Goal: Complete application form: Complete application form

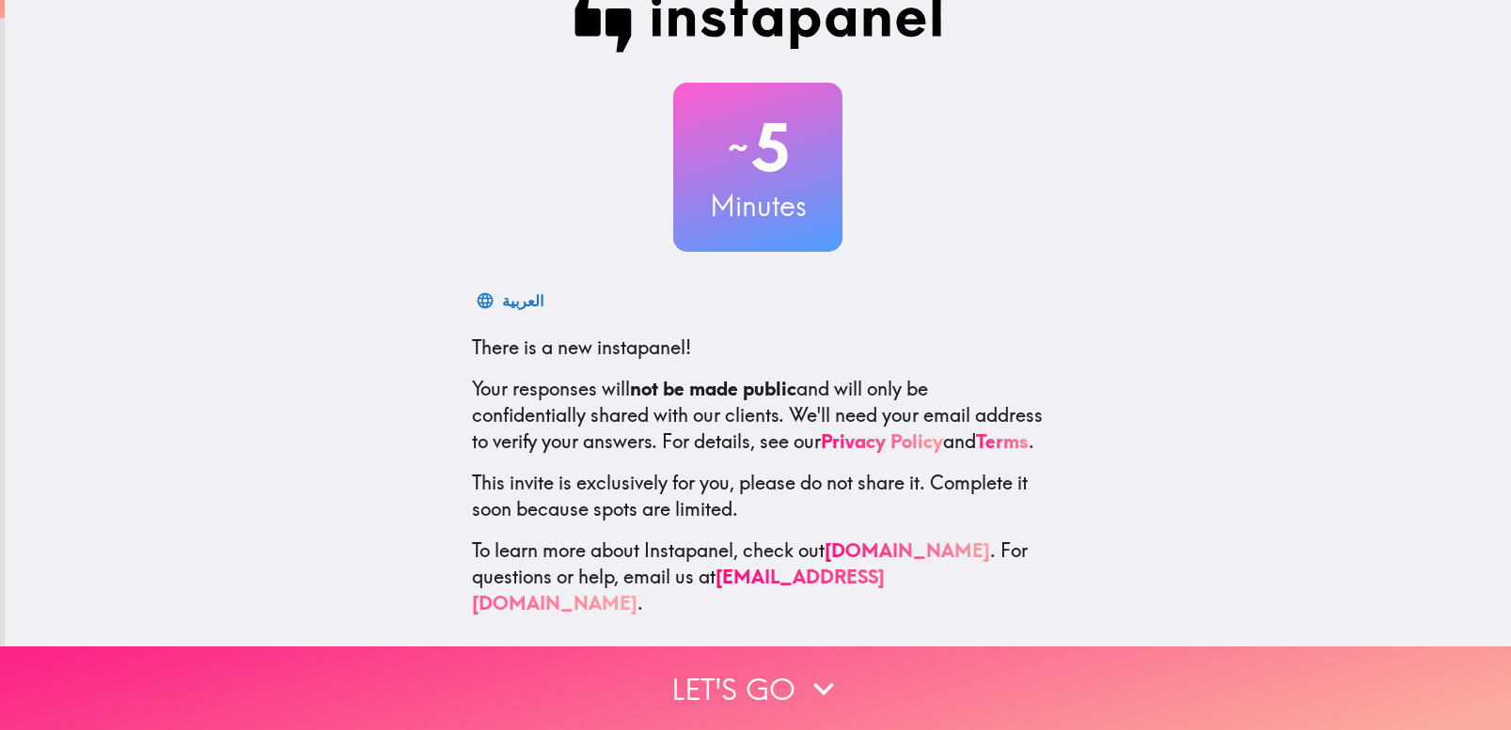
scroll to position [38, 0]
click at [780, 698] on button "Let's go" at bounding box center [755, 689] width 1511 height 84
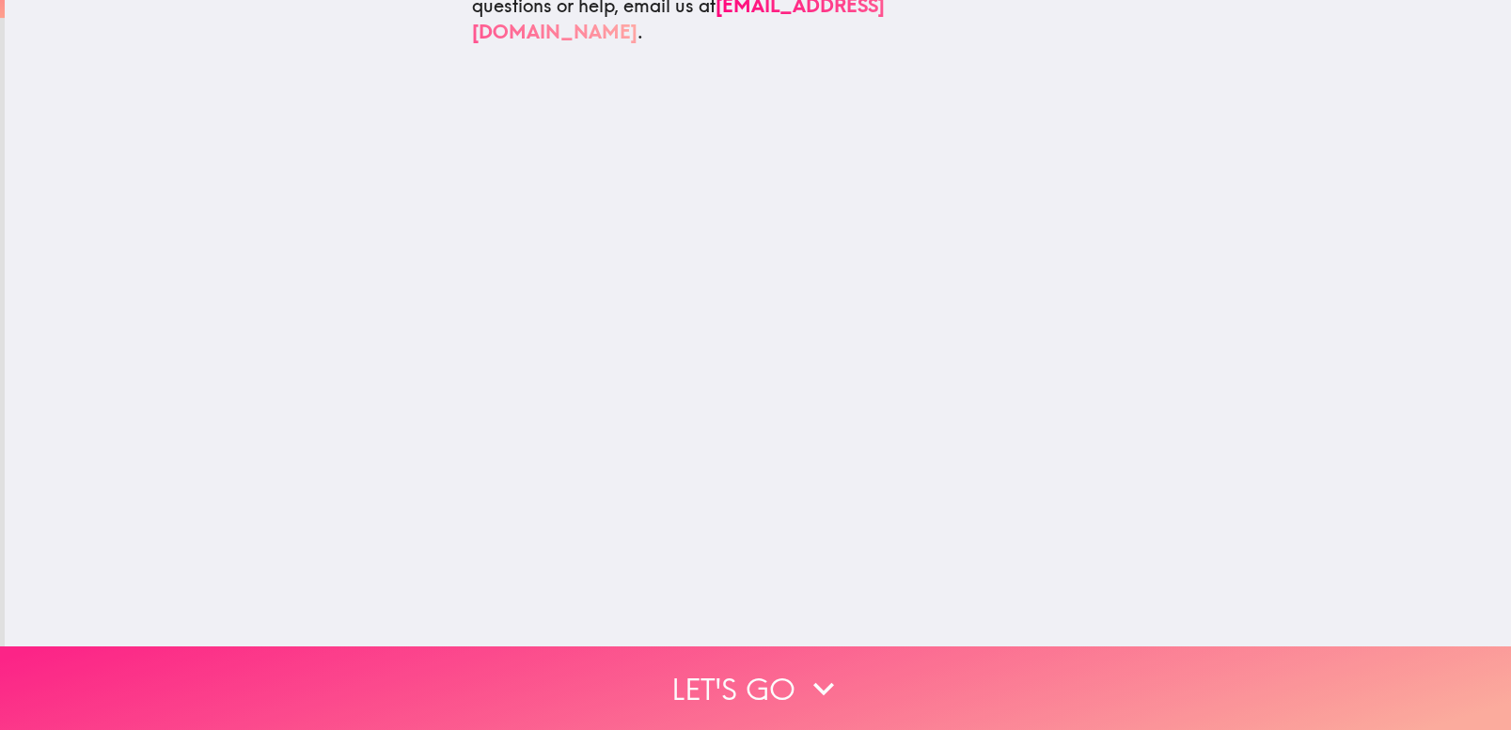
scroll to position [0, 0]
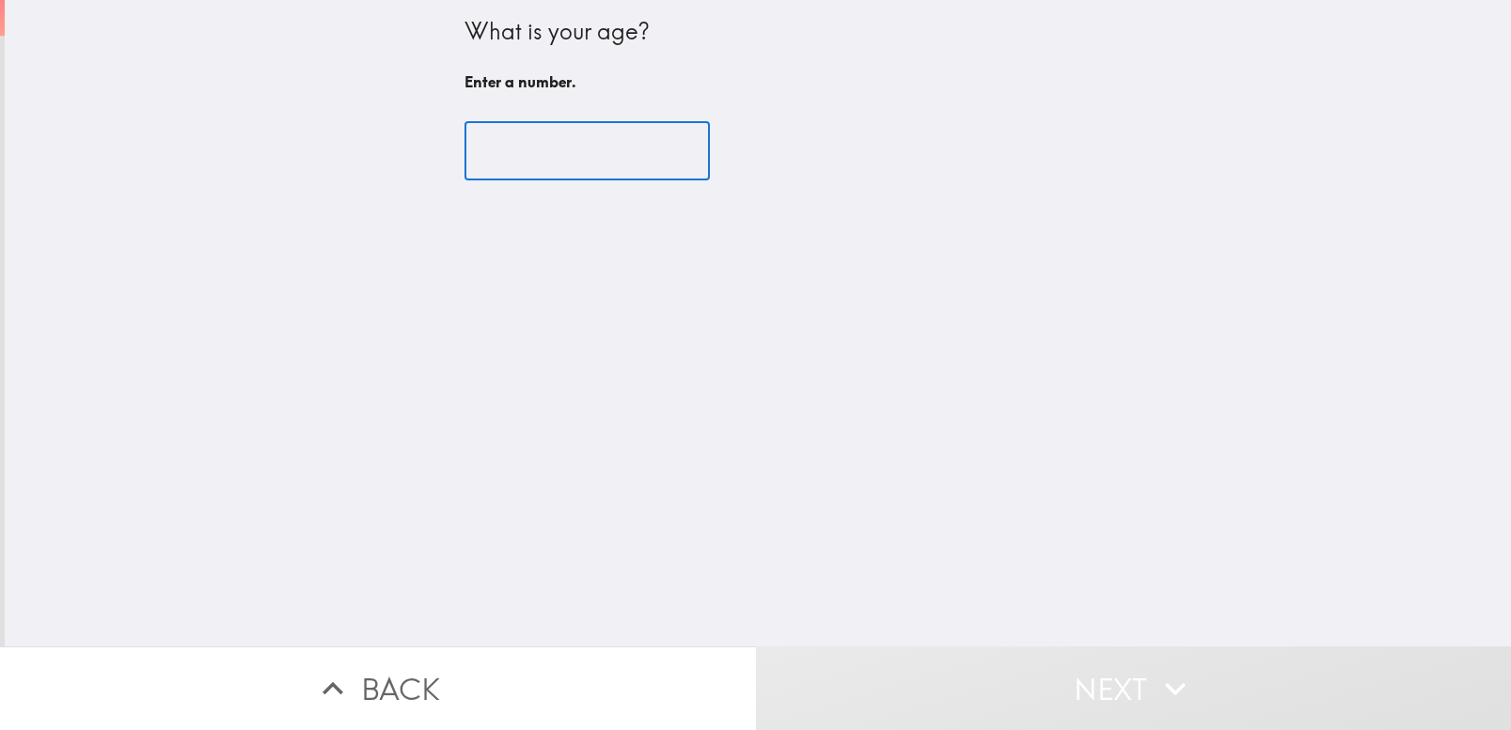
click at [648, 157] on input "number" at bounding box center [586, 151] width 245 height 58
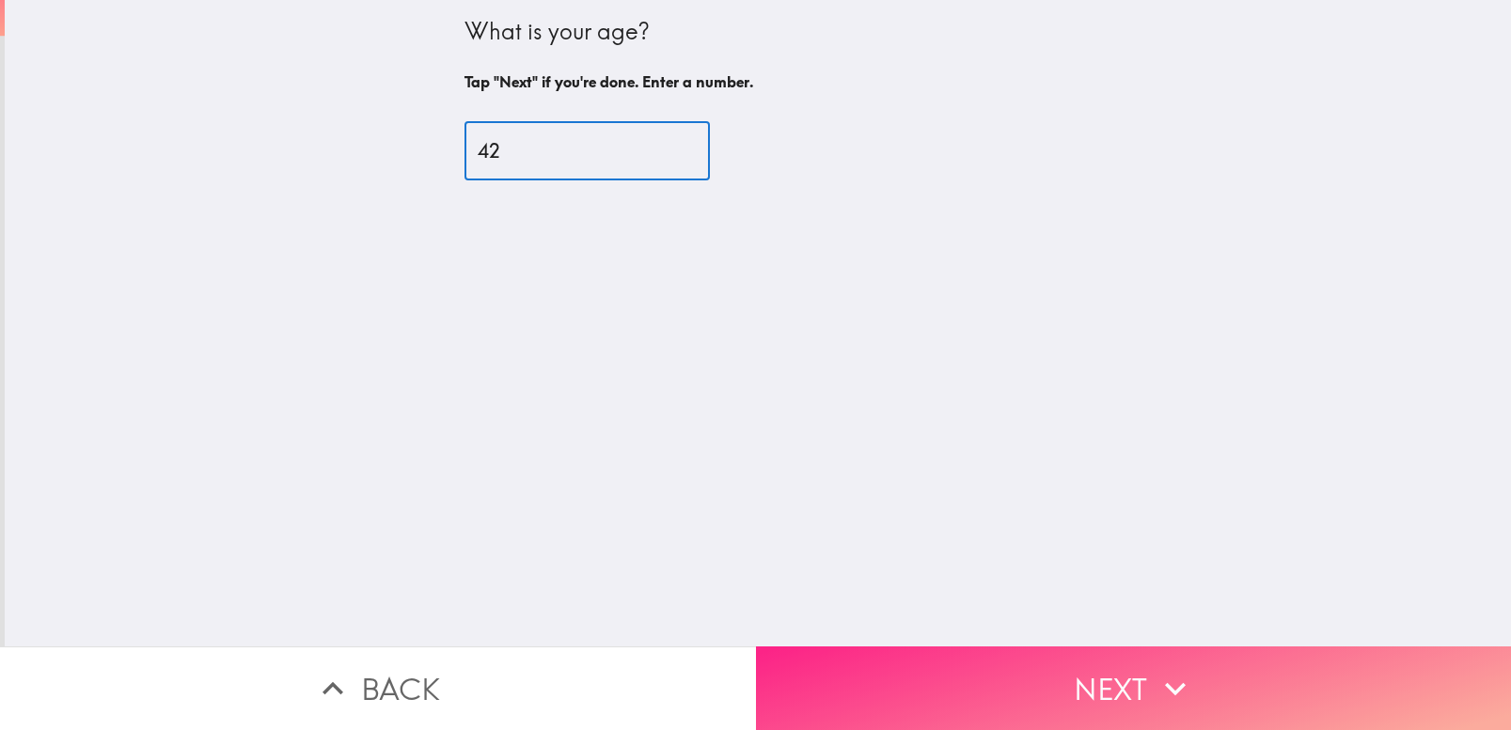
type input "42"
click at [1066, 675] on button "Next" at bounding box center [1134, 689] width 756 height 84
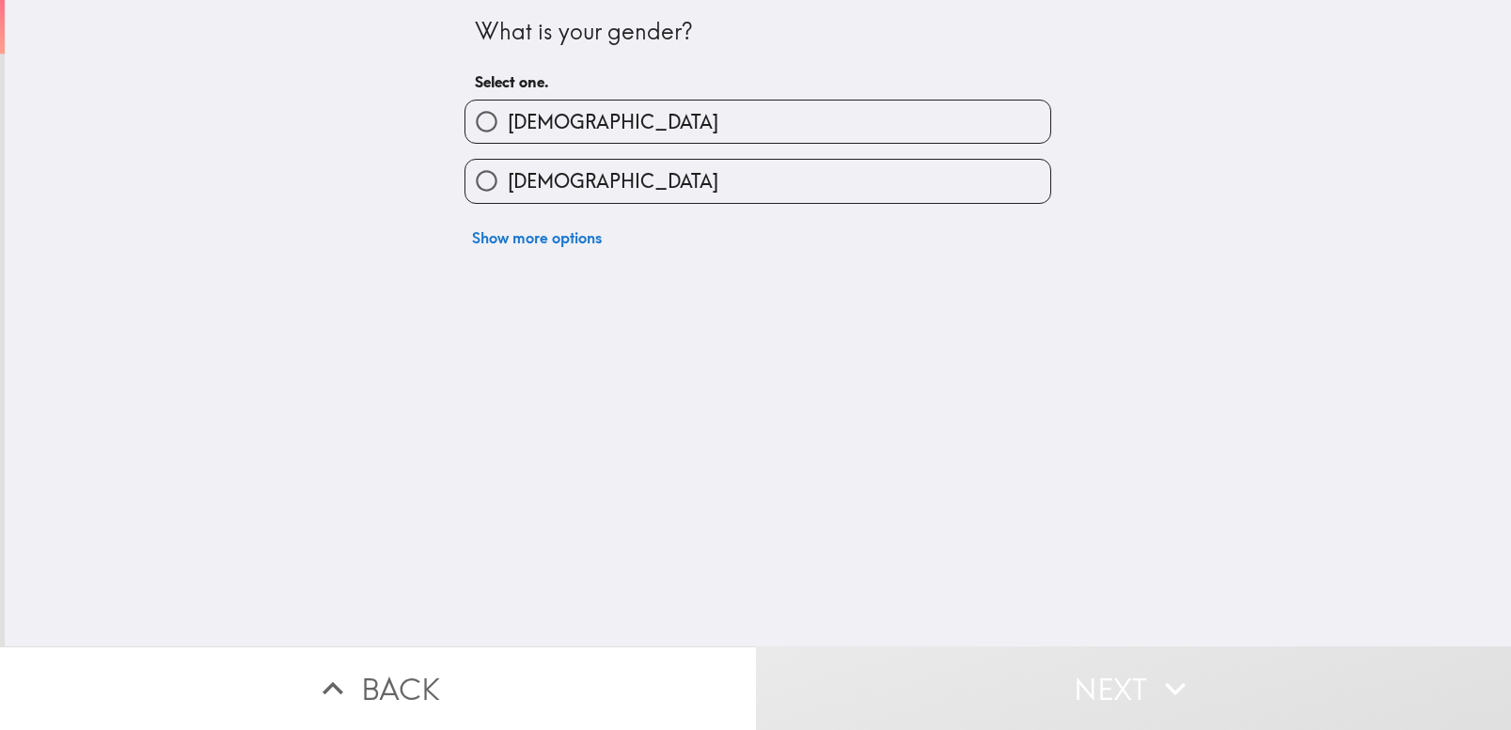
click at [600, 183] on label "[DEMOGRAPHIC_DATA]" at bounding box center [757, 181] width 585 height 42
click at [508, 183] on input "[DEMOGRAPHIC_DATA]" at bounding box center [486, 181] width 42 height 42
radio input "true"
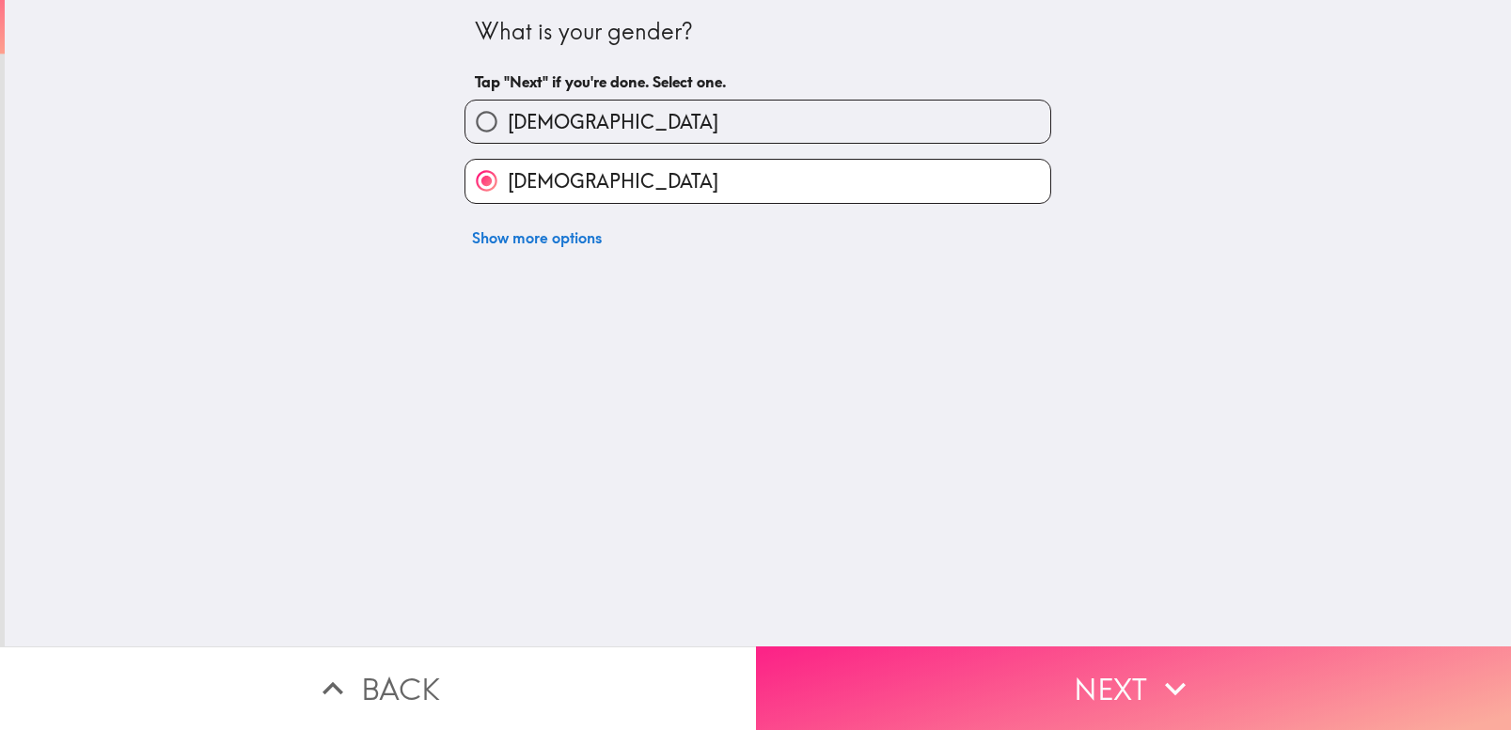
click at [1016, 666] on button "Next" at bounding box center [1134, 689] width 756 height 84
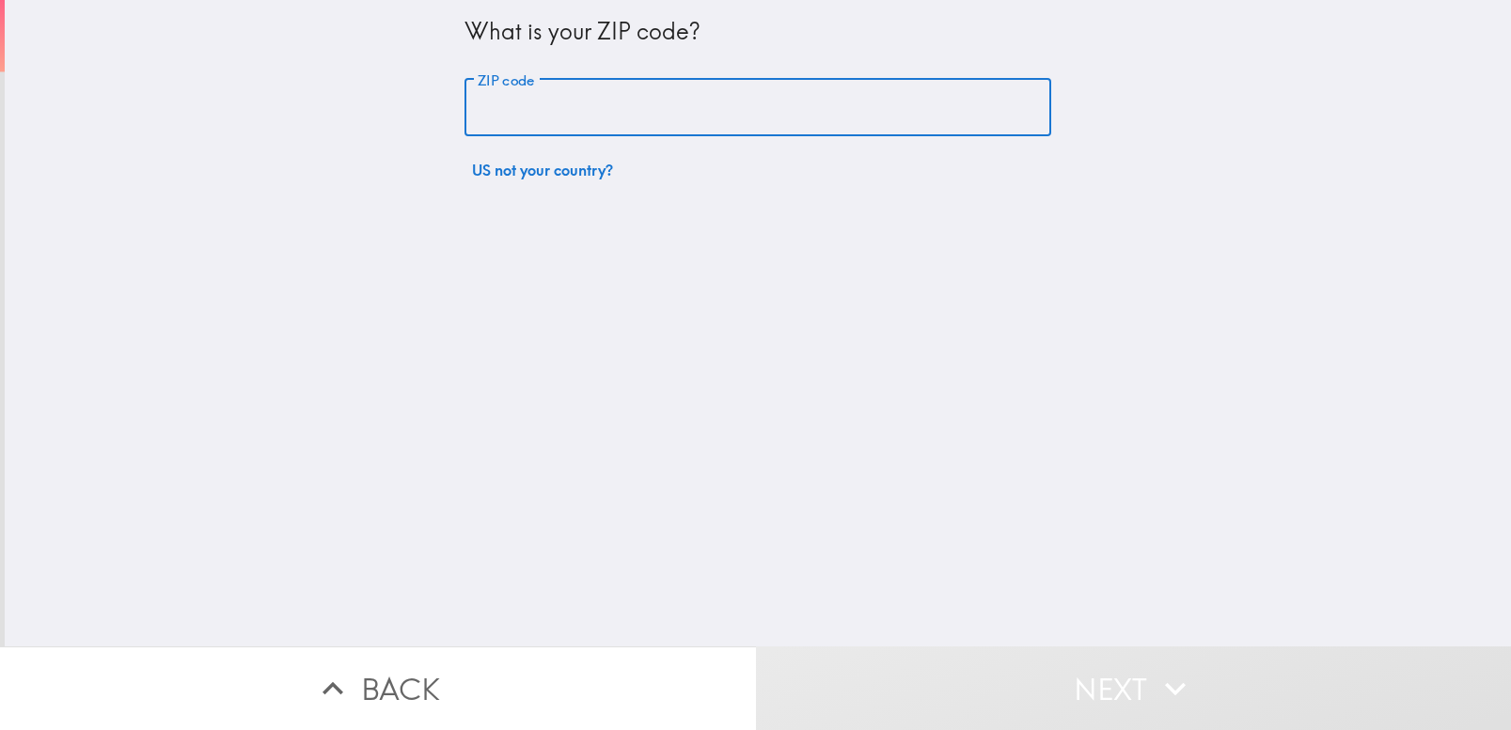
click at [605, 110] on input "ZIP code" at bounding box center [757, 108] width 587 height 58
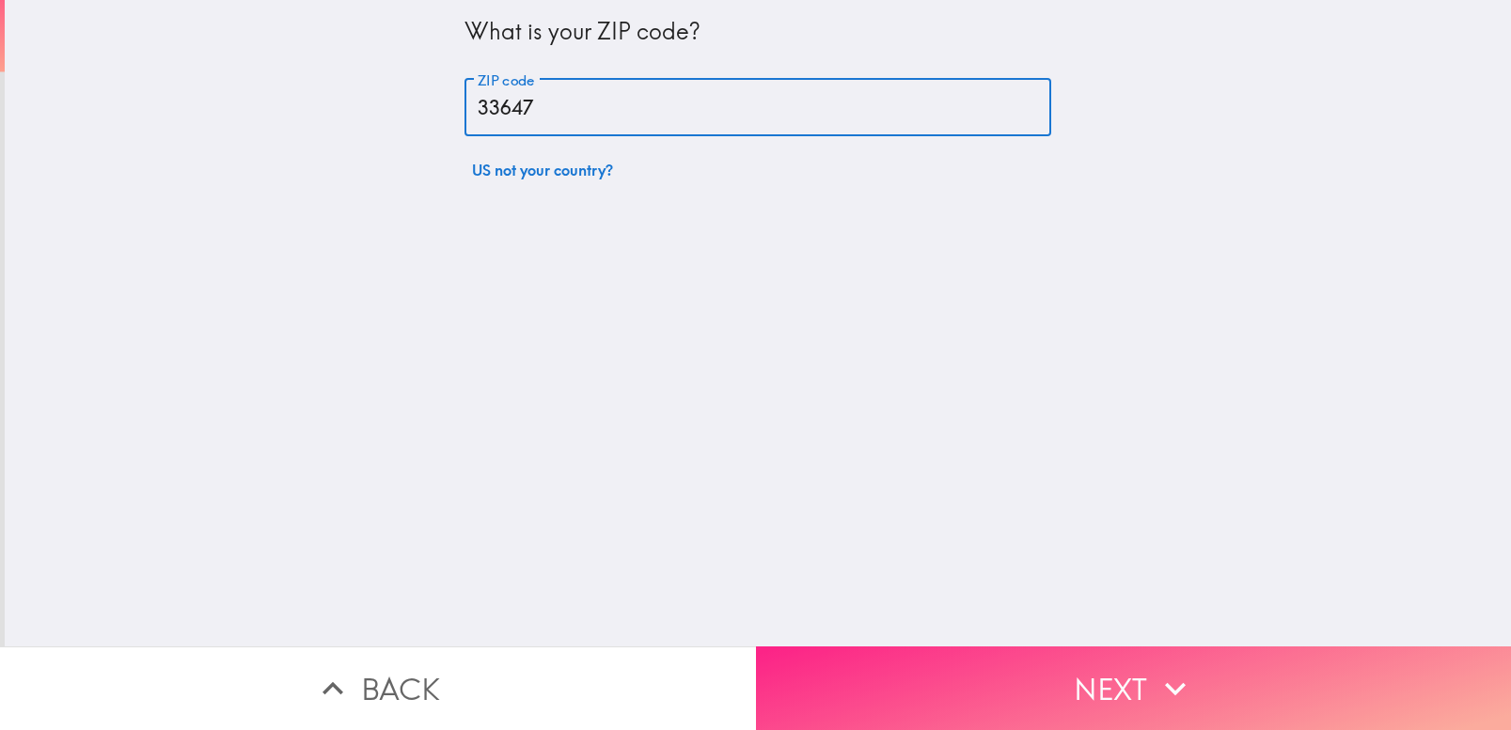
type input "33647"
click at [1100, 689] on button "Next" at bounding box center [1134, 689] width 756 height 84
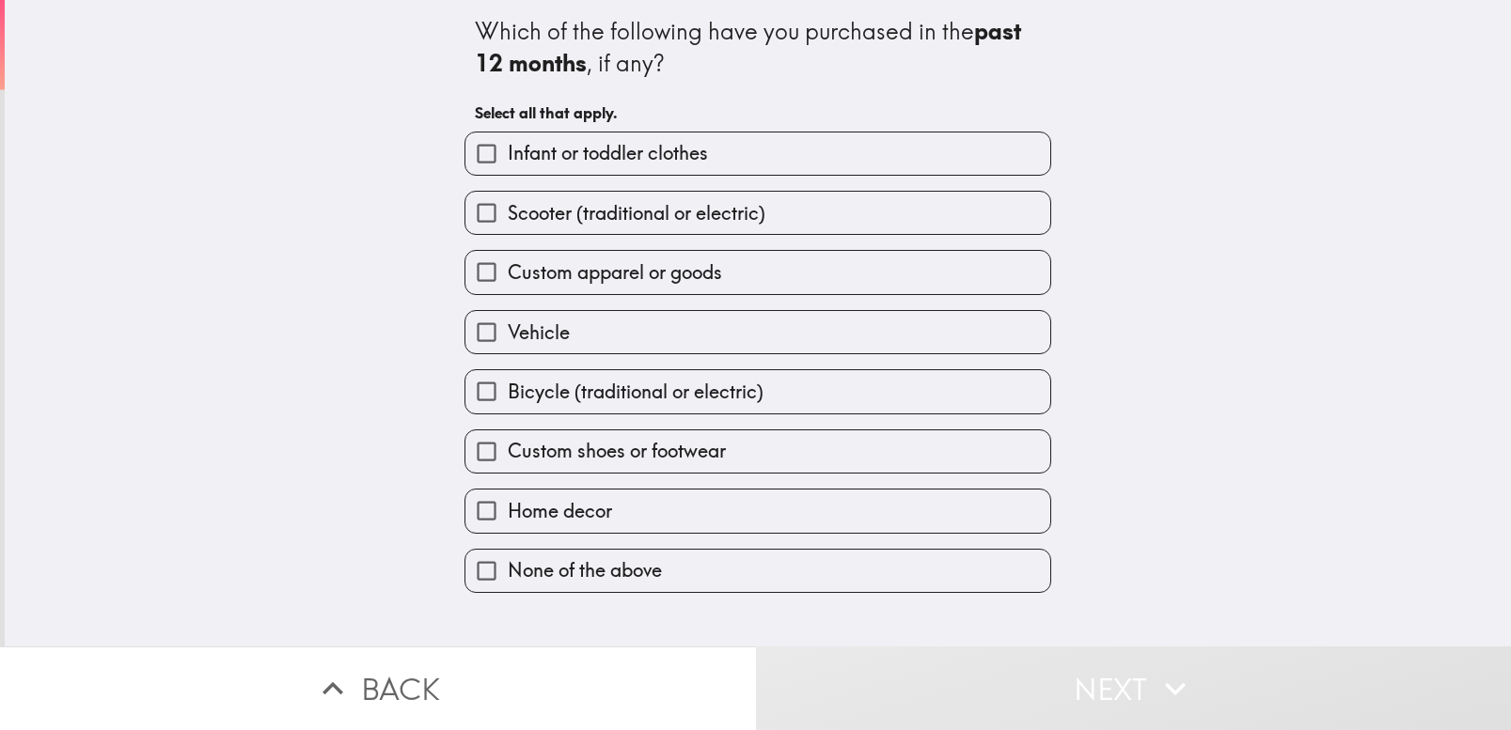
click at [494, 516] on input "Home decor" at bounding box center [486, 511] width 42 height 42
checkbox input "true"
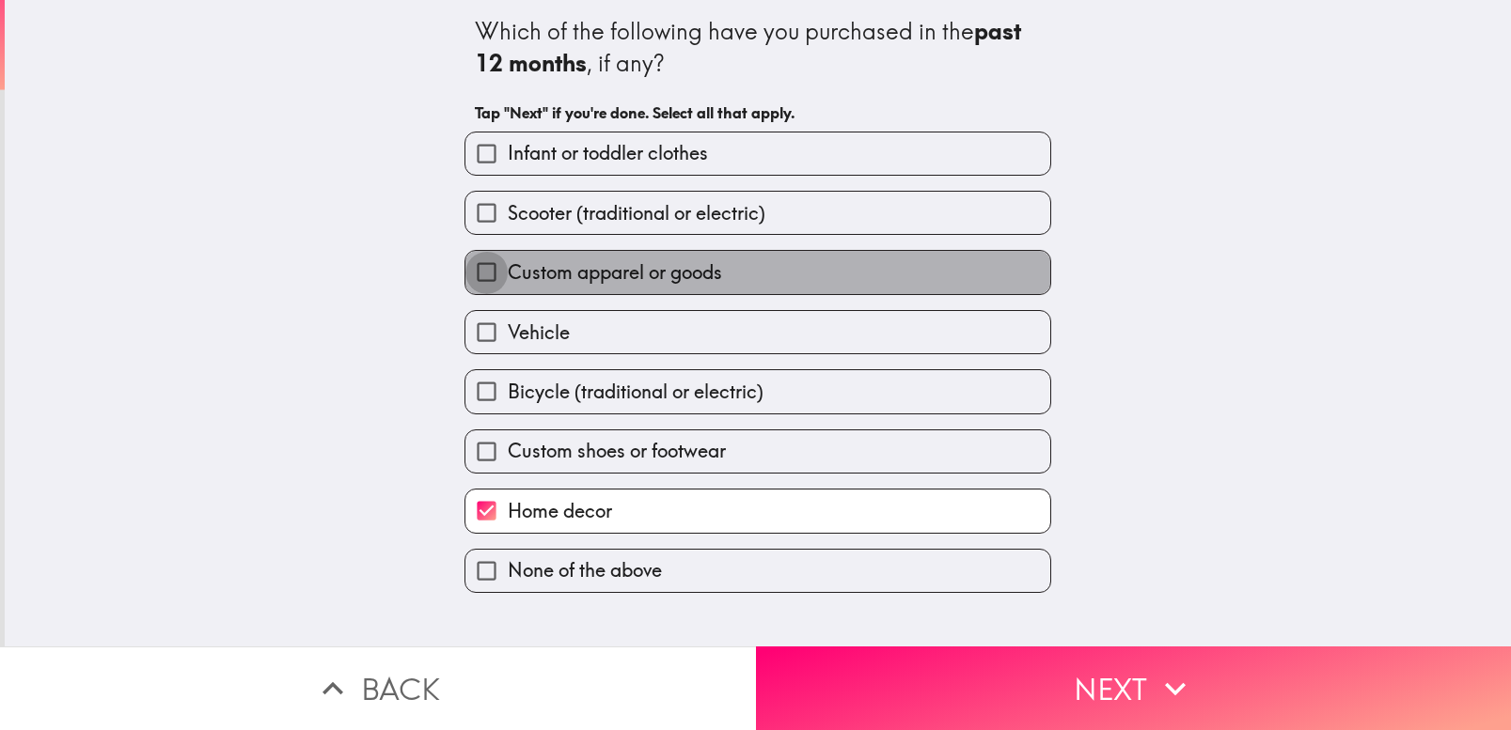
click at [490, 272] on input "Custom apparel or goods" at bounding box center [486, 272] width 42 height 42
checkbox input "true"
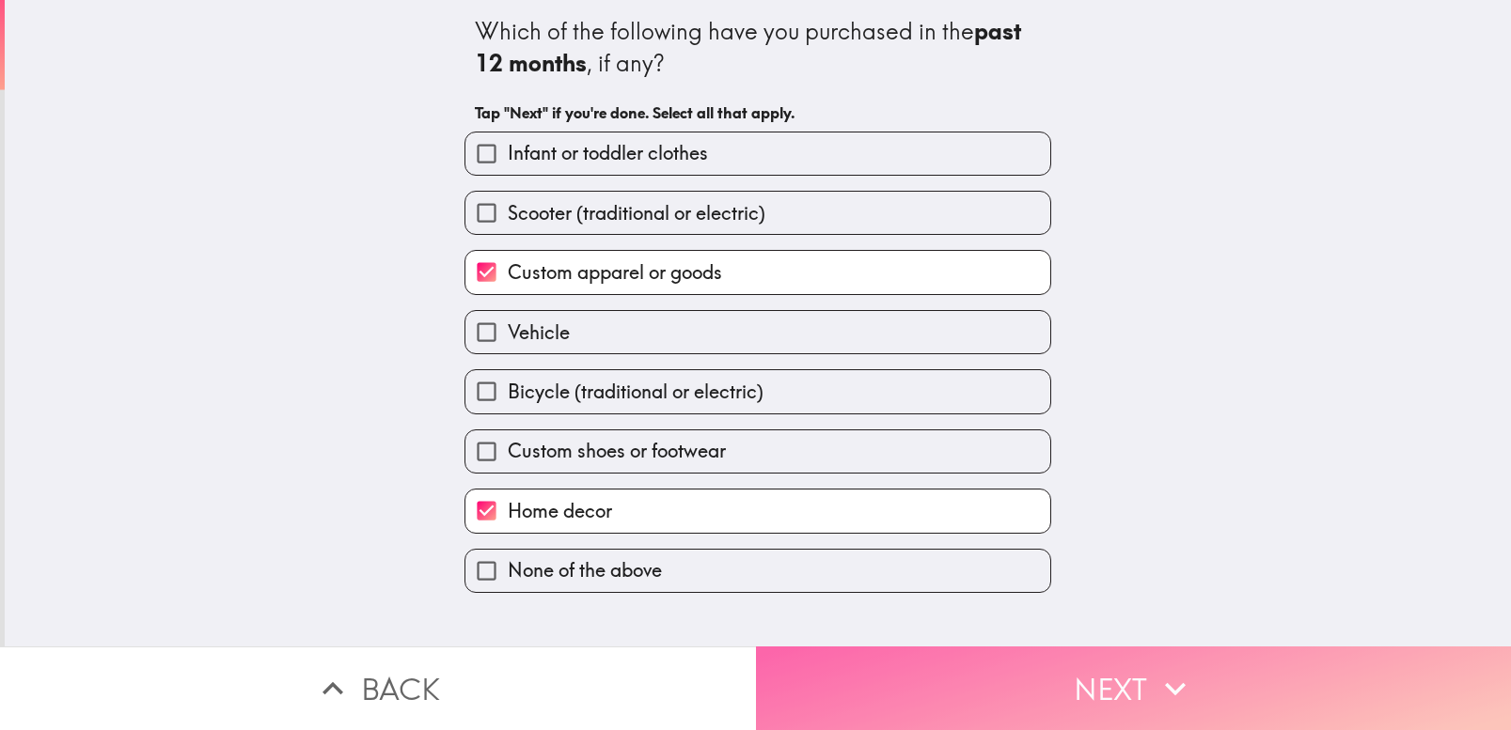
click at [1033, 702] on button "Next" at bounding box center [1134, 689] width 756 height 84
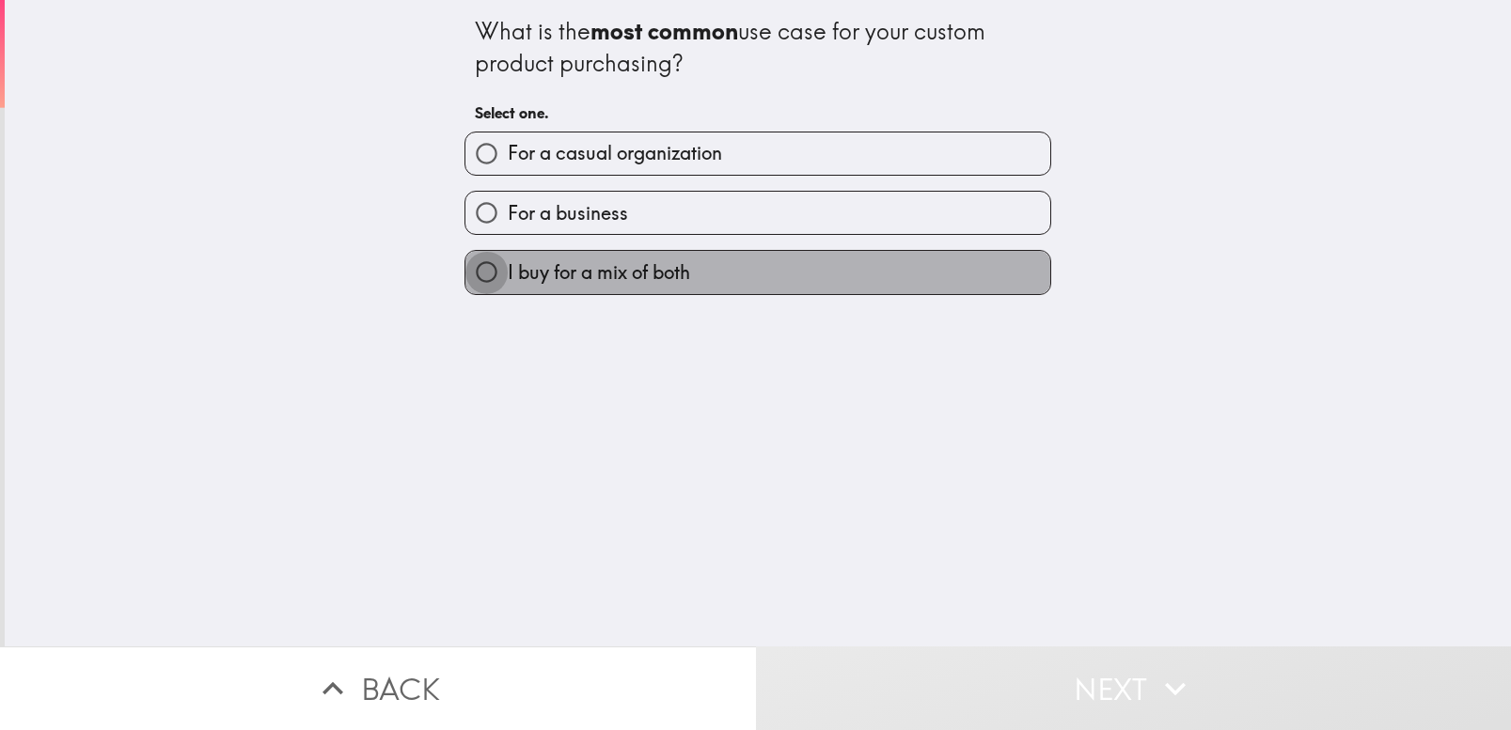
click at [491, 286] on input "I buy for a mix of both" at bounding box center [486, 272] width 42 height 42
radio input "true"
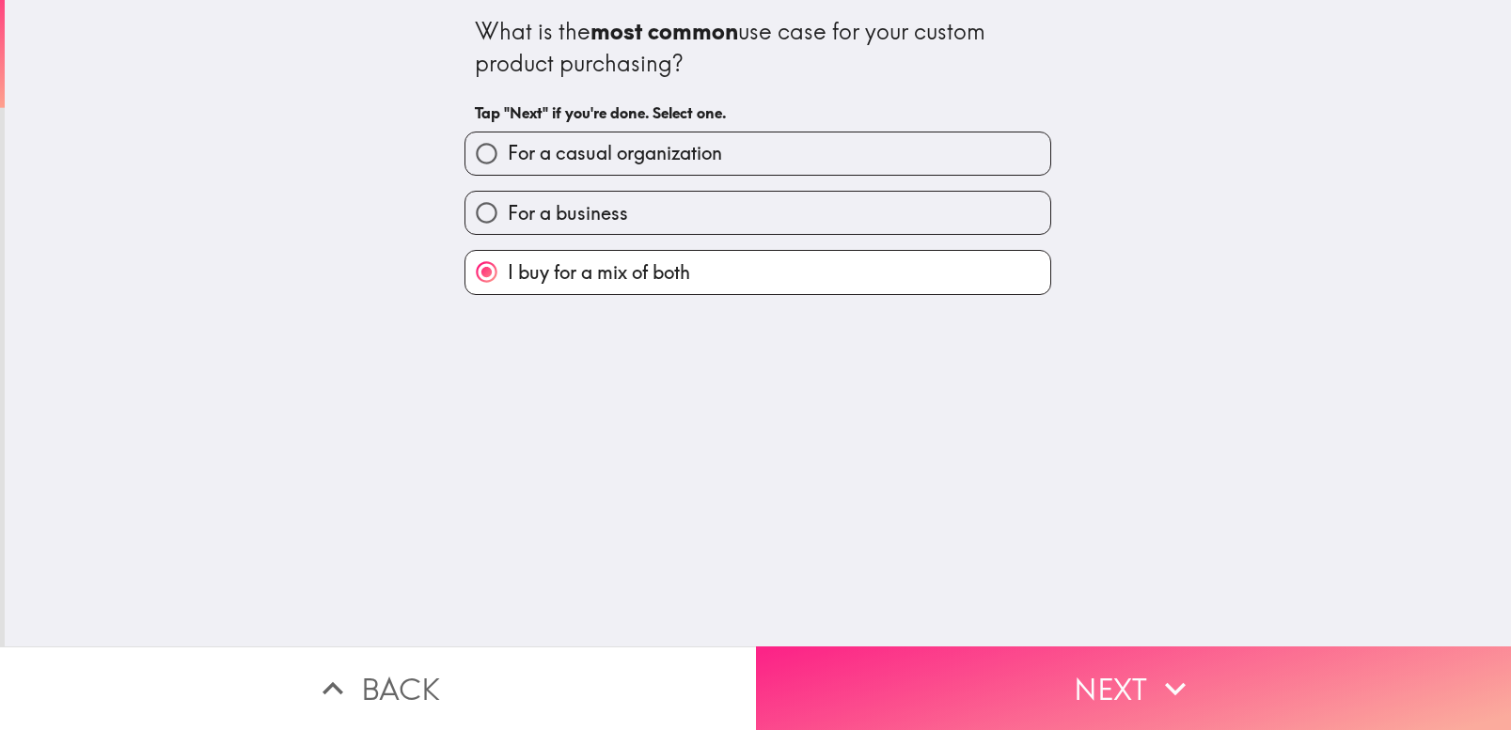
click at [1030, 671] on button "Next" at bounding box center [1134, 689] width 756 height 84
